Goal: Information Seeking & Learning: Check status

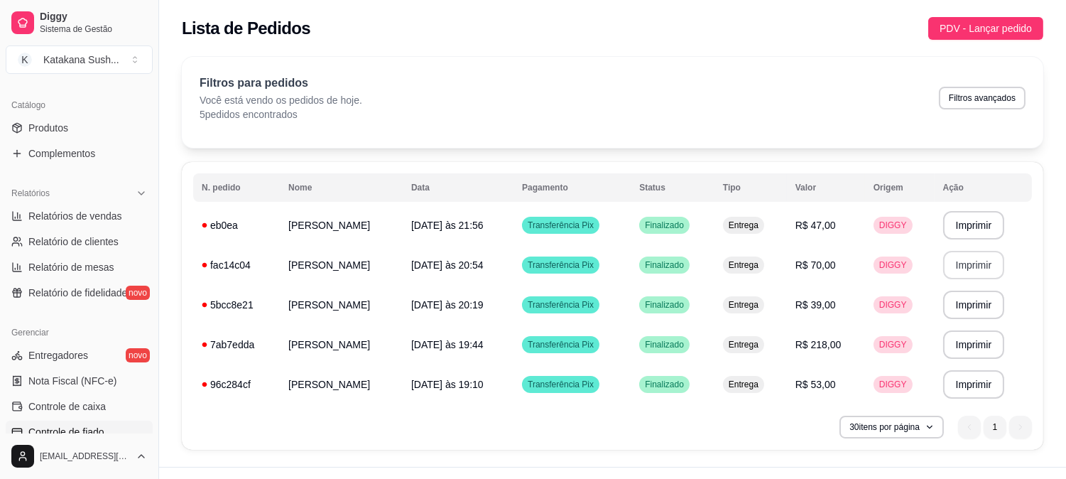
scroll to position [306, 0]
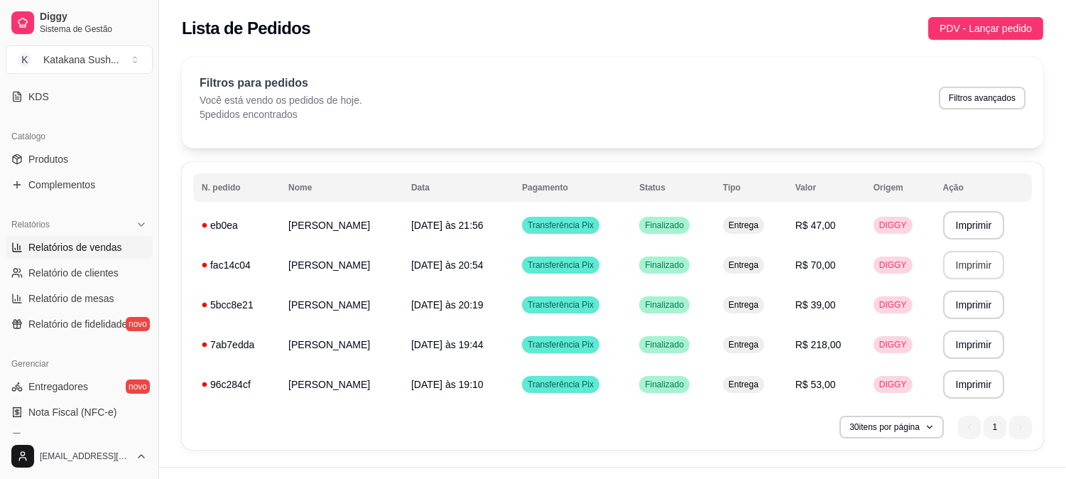
click at [71, 250] on span "Relatórios de vendas" at bounding box center [75, 247] width 94 height 14
select select "ALL"
select select "0"
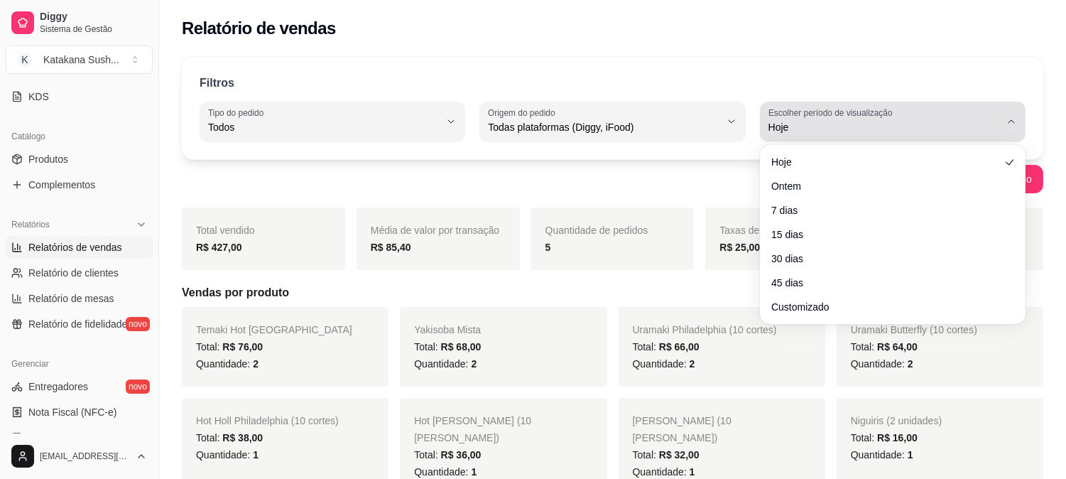
click at [1017, 131] on button "Escolher período de visualização Hoje" at bounding box center [893, 122] width 266 height 40
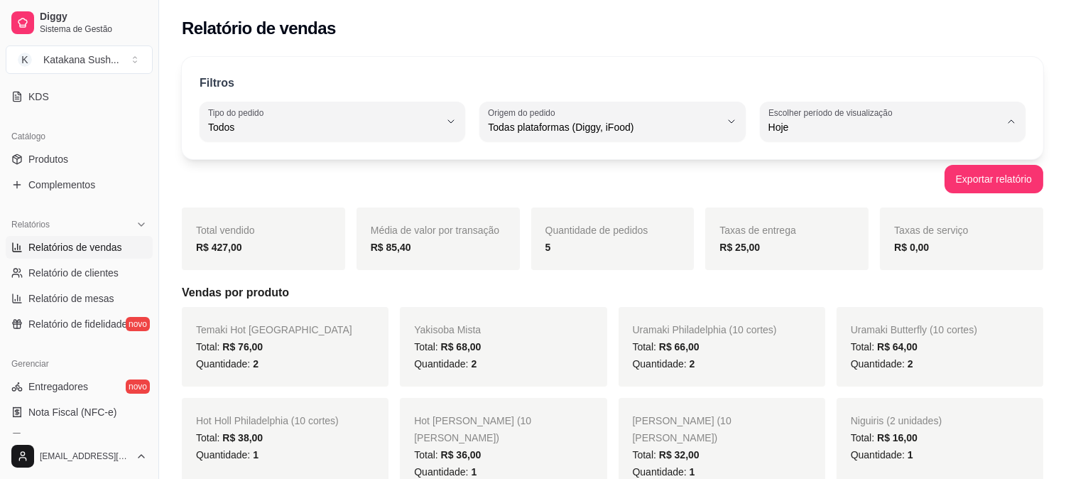
click at [865, 187] on span "Ontem" at bounding box center [887, 184] width 220 height 13
type input "1"
select select "1"
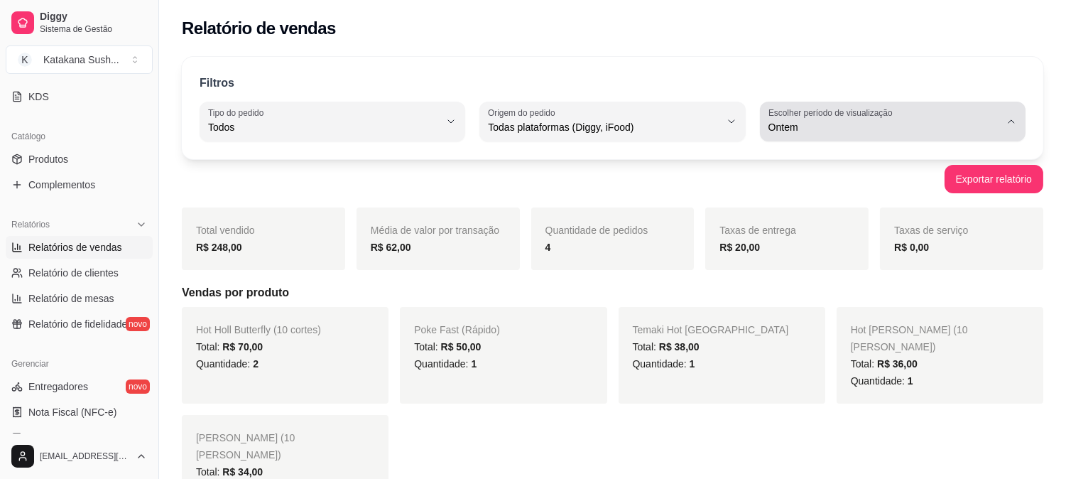
click at [1007, 124] on icon "button" at bounding box center [1011, 121] width 11 height 11
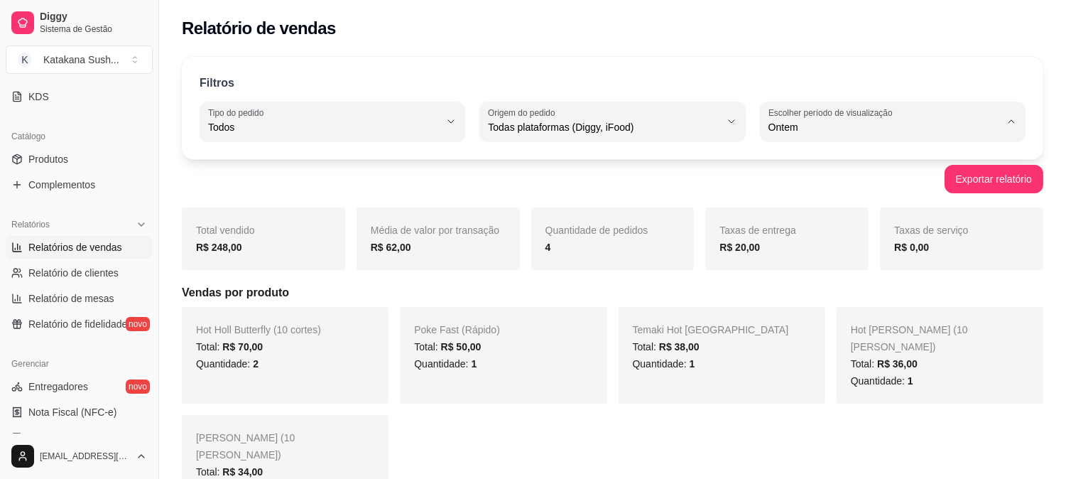
click at [813, 204] on span "7 dias" at bounding box center [887, 207] width 220 height 13
type input "7"
select select "7"
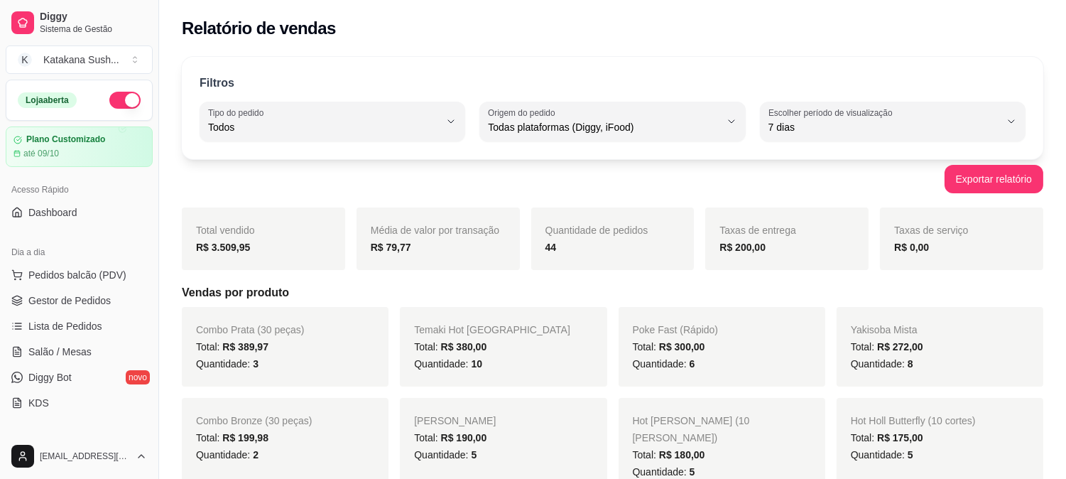
click at [111, 97] on button "button" at bounding box center [124, 100] width 31 height 17
